Goal: Communication & Community: Answer question/provide support

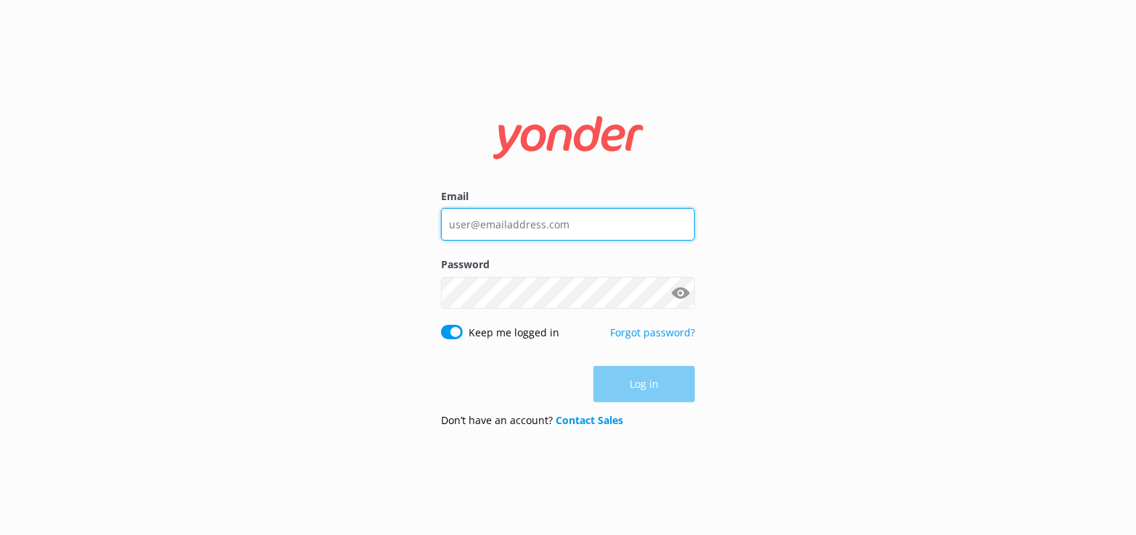
type input "[EMAIL_ADDRESS][DOMAIN_NAME]"
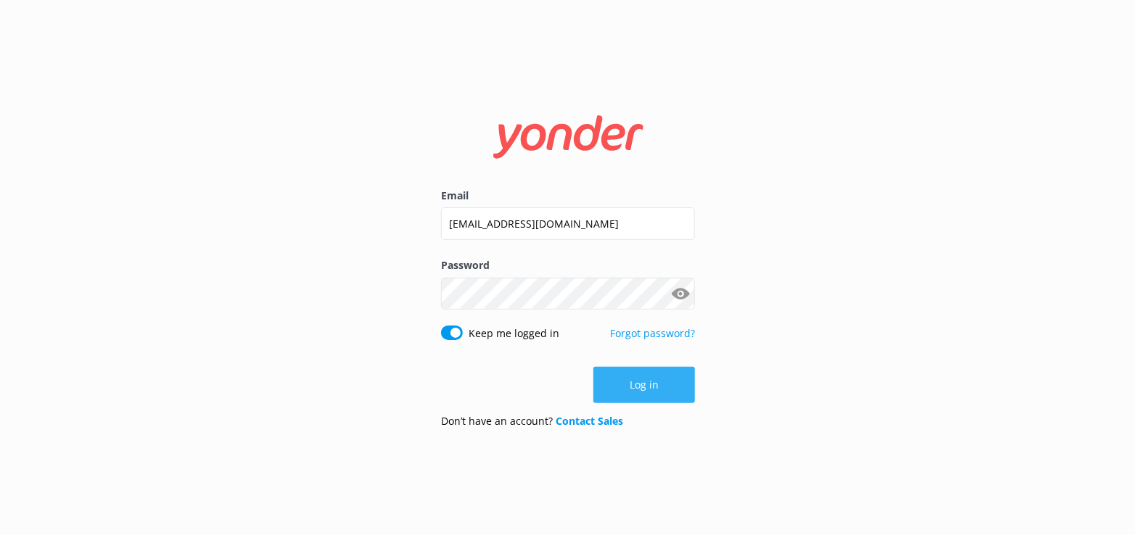
click at [627, 379] on div "Log in" at bounding box center [568, 385] width 254 height 36
click at [645, 385] on button "Log in" at bounding box center [644, 385] width 102 height 36
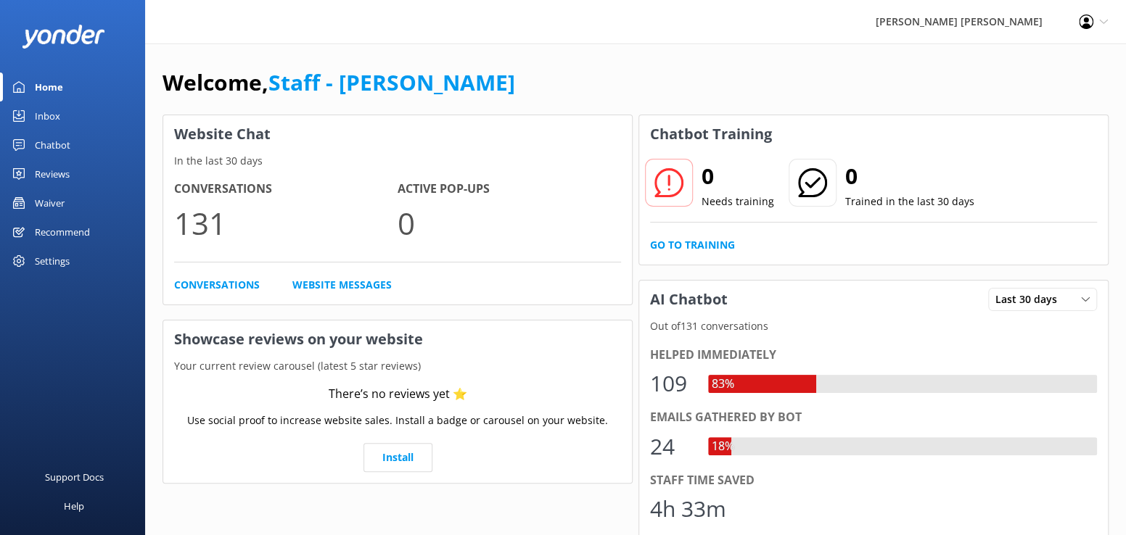
drag, startPoint x: 41, startPoint y: 118, endPoint x: 73, endPoint y: 120, distance: 32.7
click at [41, 118] on div "Inbox" at bounding box center [47, 116] width 25 height 29
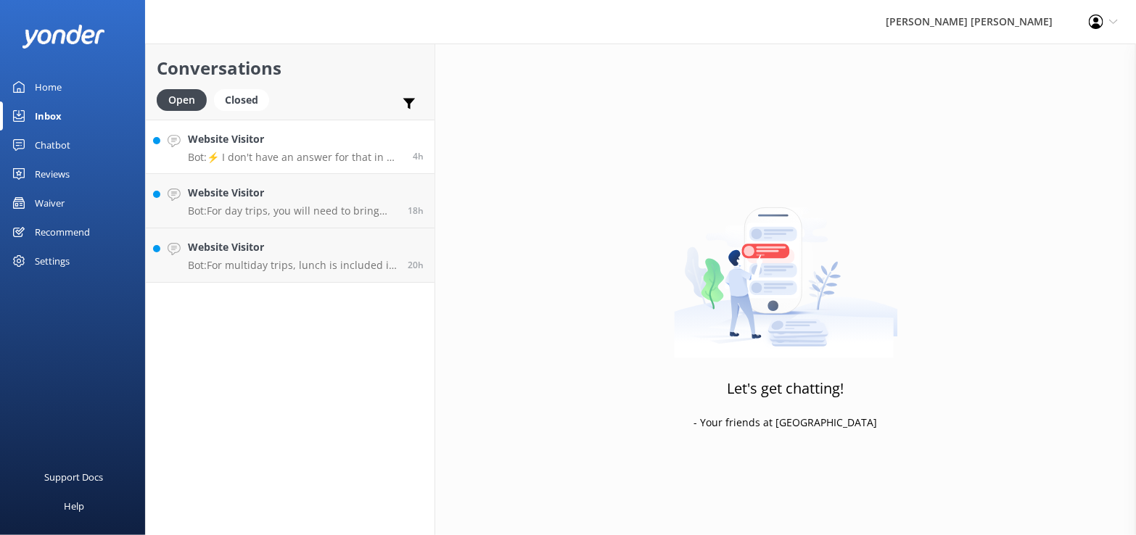
click at [330, 138] on h4 "Website Visitor" at bounding box center [295, 139] width 214 height 16
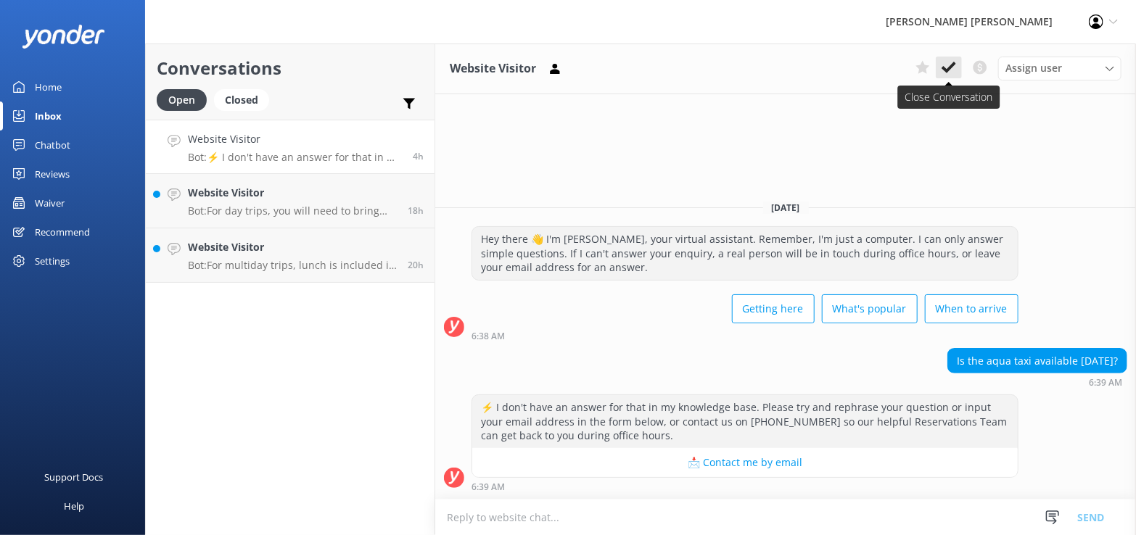
click at [947, 66] on icon at bounding box center [949, 67] width 15 height 15
